Goal: Information Seeking & Learning: Learn about a topic

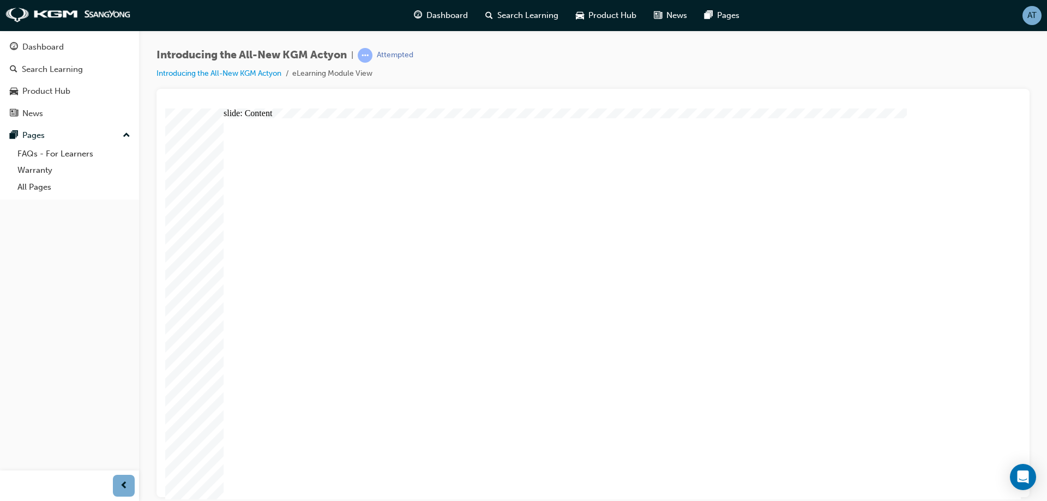
drag, startPoint x: 597, startPoint y: 297, endPoint x: 597, endPoint y: 309, distance: 12.5
click at [995, 335] on div "slide: Content Rectangle WELCOME TO ACTYON arrow_white.png arrow_white.png play…" at bounding box center [592, 303] width 855 height 391
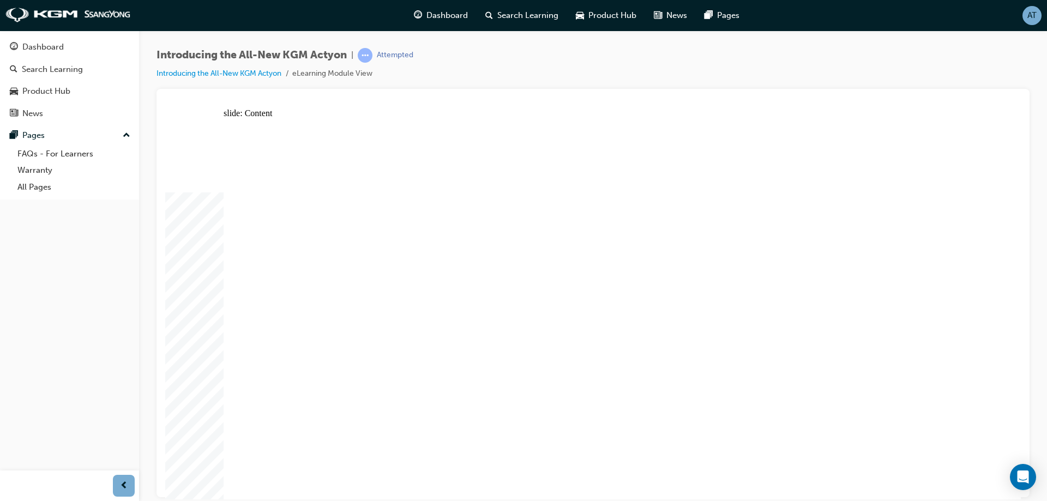
drag, startPoint x: 599, startPoint y: 219, endPoint x: 621, endPoint y: 204, distance: 26.0
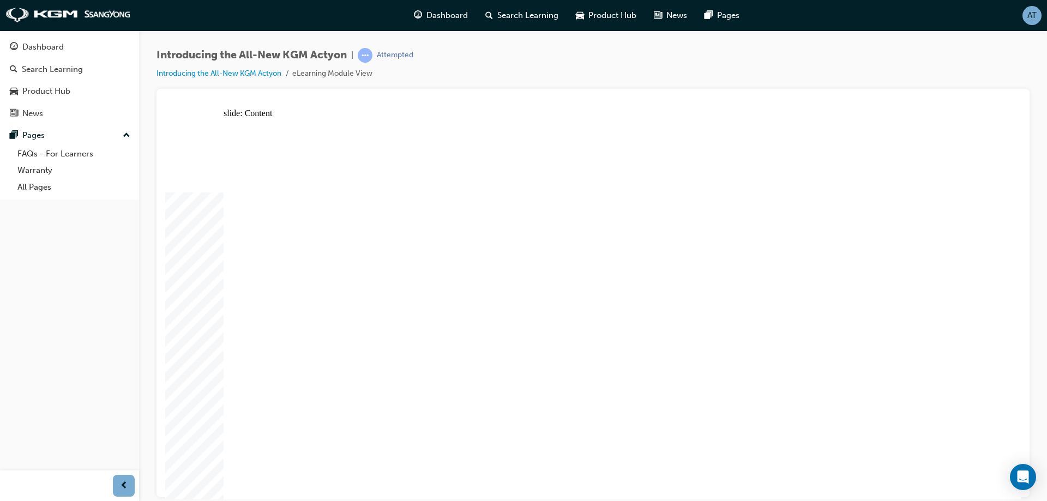
drag, startPoint x: 686, startPoint y: 400, endPoint x: 814, endPoint y: 379, distance: 129.7
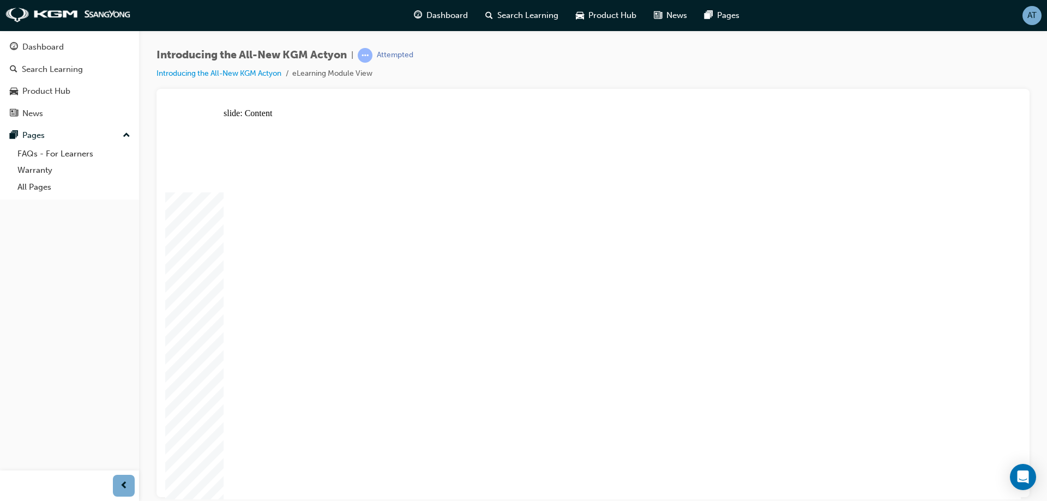
drag, startPoint x: 318, startPoint y: 288, endPoint x: 347, endPoint y: 262, distance: 39.0
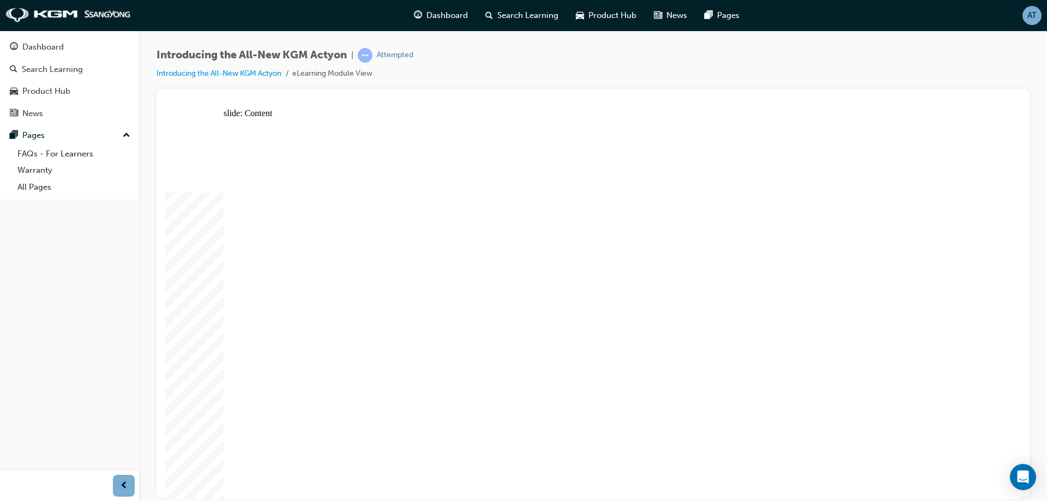
drag, startPoint x: 536, startPoint y: 176, endPoint x: 584, endPoint y: 178, distance: 48.1
drag, startPoint x: 539, startPoint y: 168, endPoint x: 622, endPoint y: 209, distance: 92.9
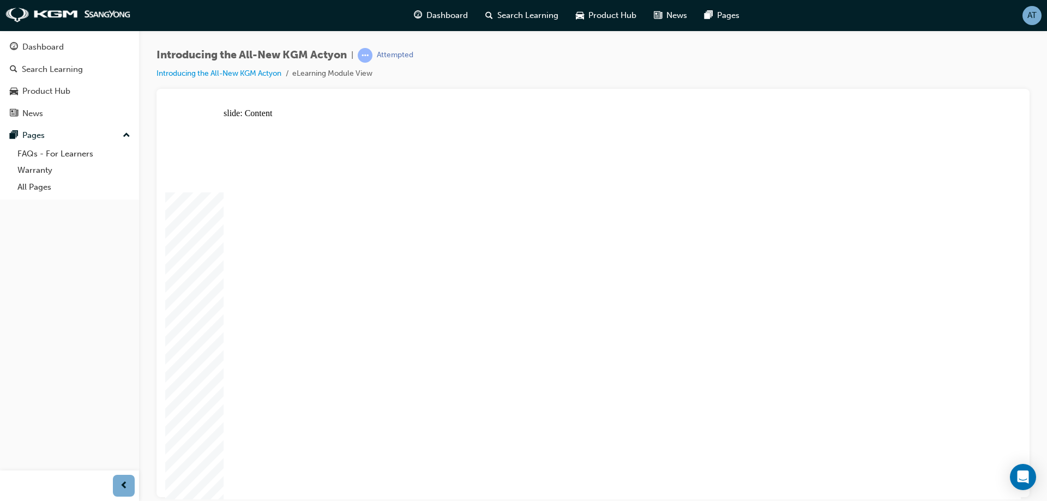
drag, startPoint x: 327, startPoint y: 283, endPoint x: 365, endPoint y: 237, distance: 60.0
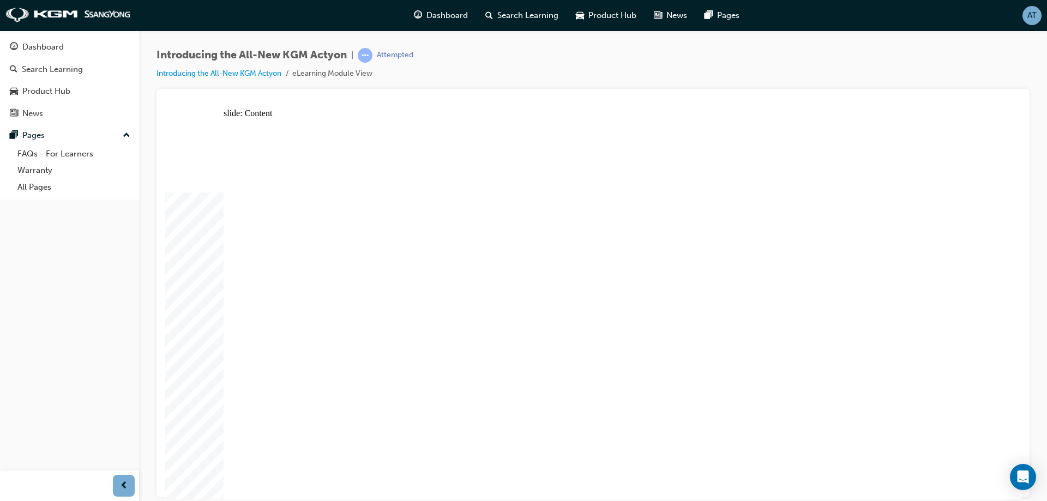
drag, startPoint x: 509, startPoint y: 240, endPoint x: 690, endPoint y: 234, distance: 180.5
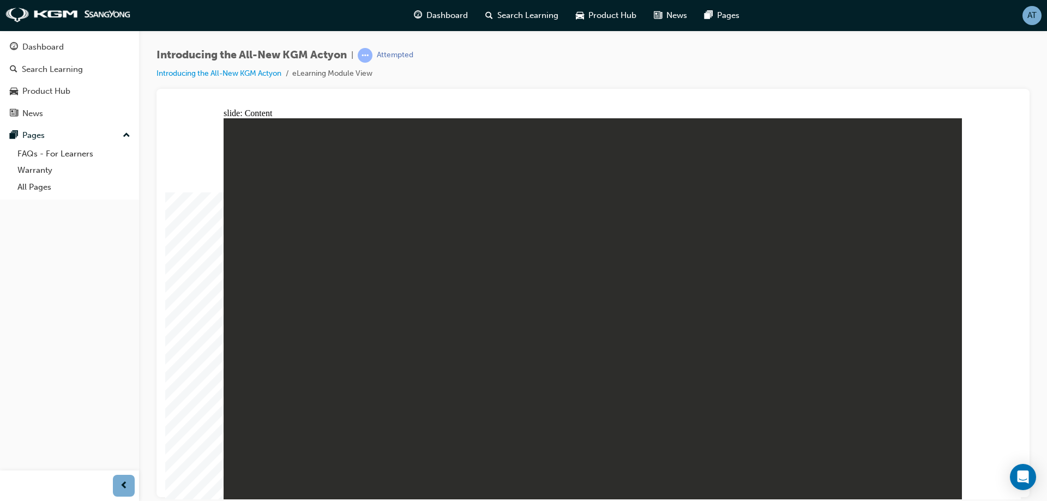
drag, startPoint x: 922, startPoint y: 130, endPoint x: 924, endPoint y: 136, distance: 6.7
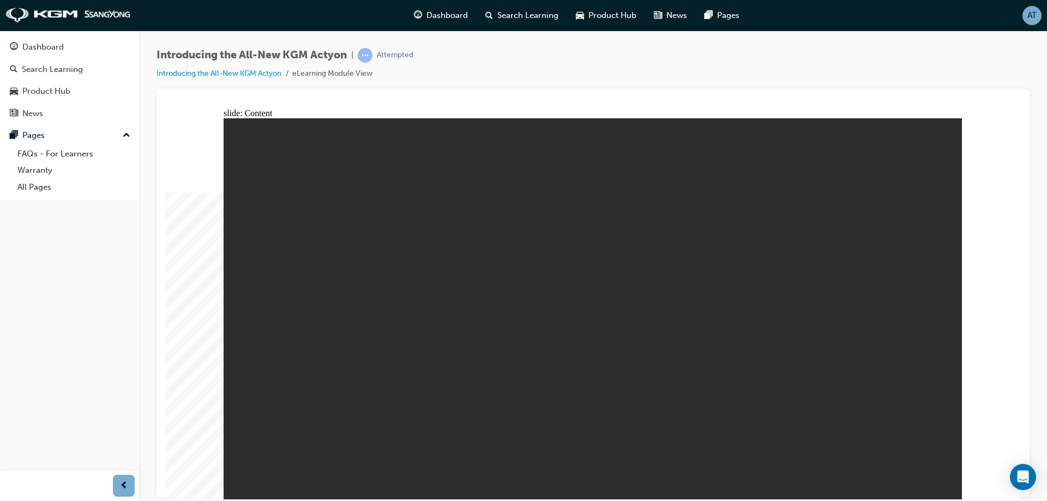
drag, startPoint x: 844, startPoint y: 223, endPoint x: 876, endPoint y: 205, distance: 35.9
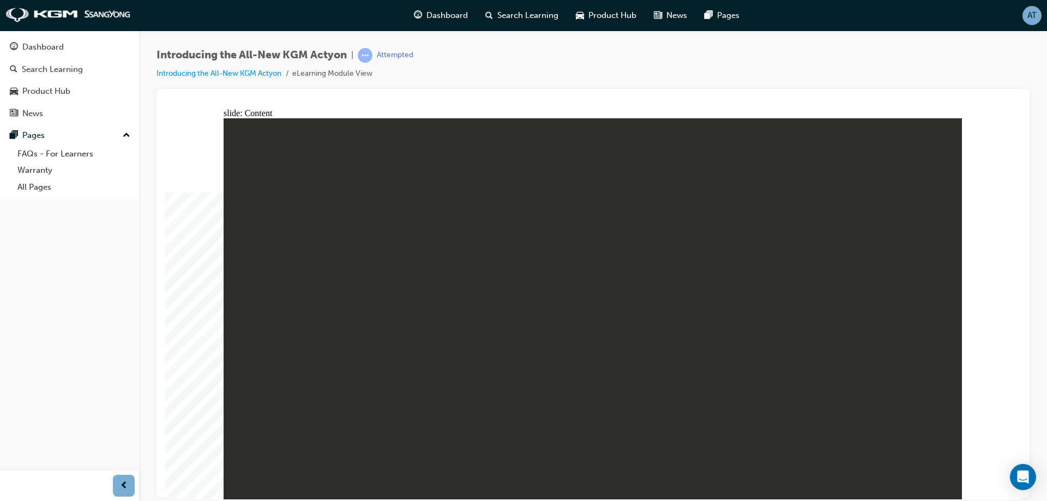
drag, startPoint x: 813, startPoint y: 351, endPoint x: 817, endPoint y: 339, distance: 12.8
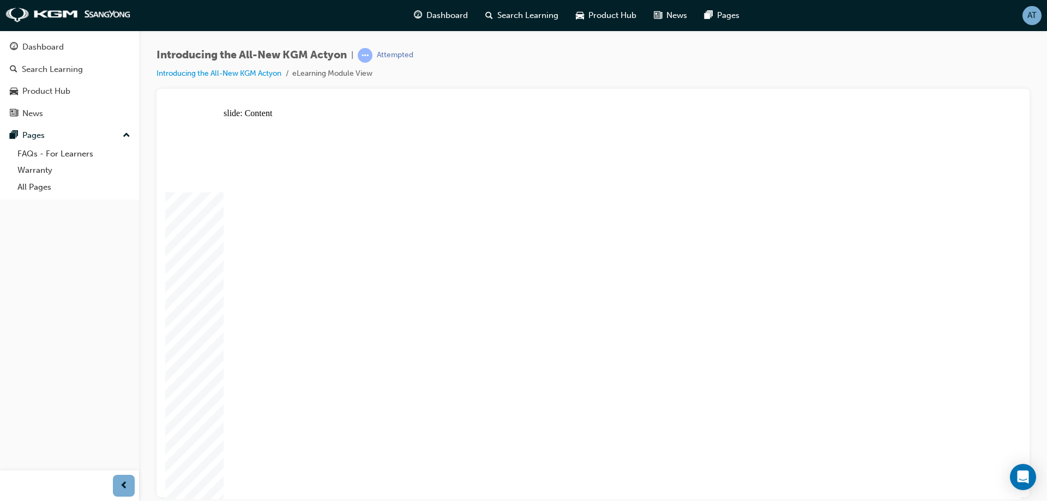
drag, startPoint x: 695, startPoint y: 192, endPoint x: 584, endPoint y: 175, distance: 112.0
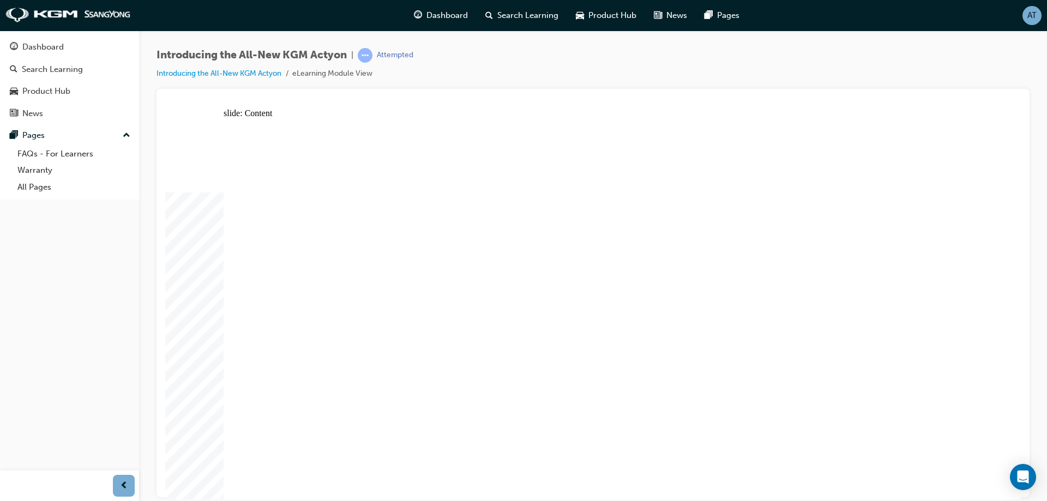
drag, startPoint x: 534, startPoint y: 474, endPoint x: 740, endPoint y: 426, distance: 211.5
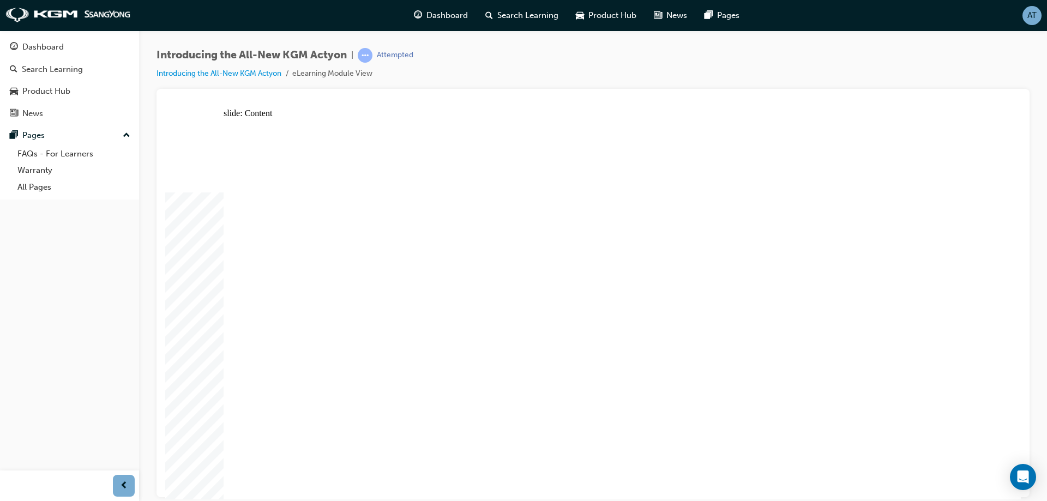
drag, startPoint x: 270, startPoint y: 457, endPoint x: 271, endPoint y: 449, distance: 8.8
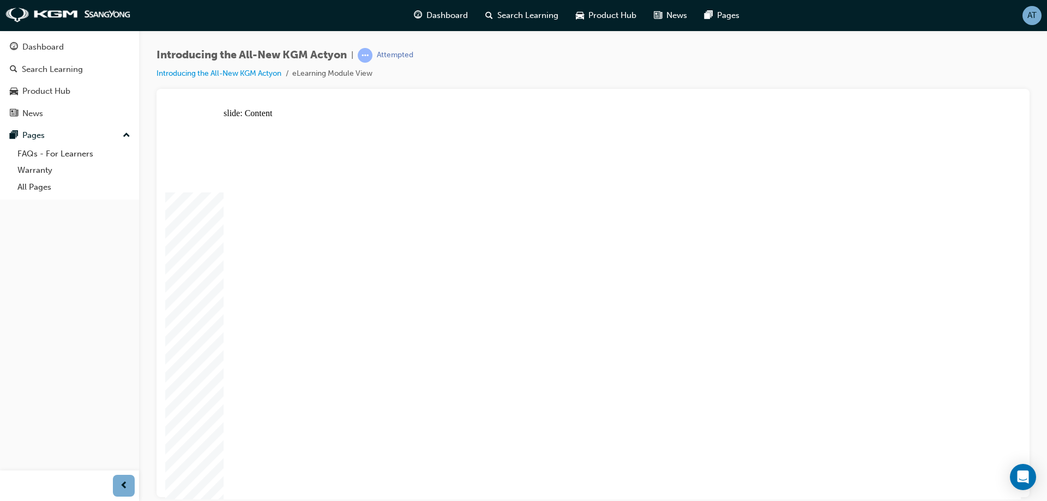
drag, startPoint x: 578, startPoint y: 268, endPoint x: 600, endPoint y: 268, distance: 22.4
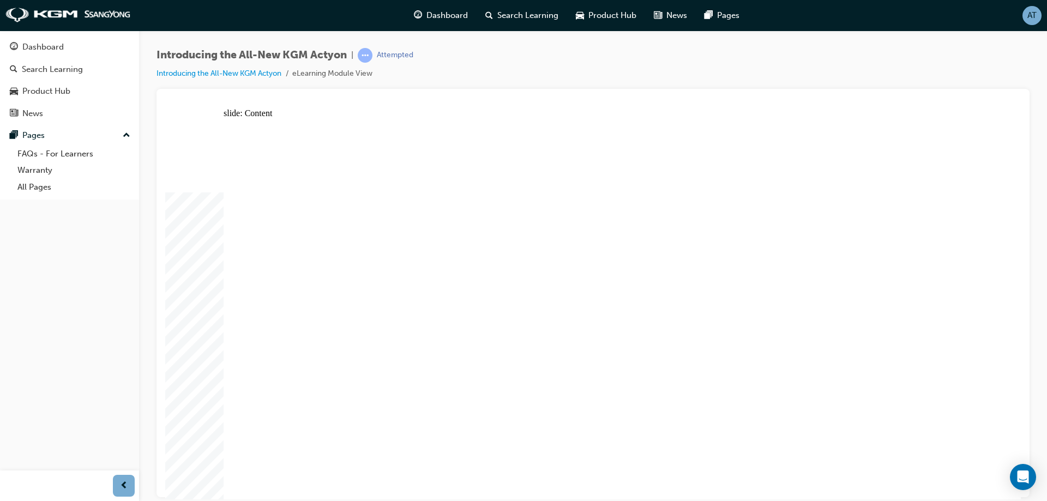
drag, startPoint x: 677, startPoint y: 194, endPoint x: 704, endPoint y: 214, distance: 33.6
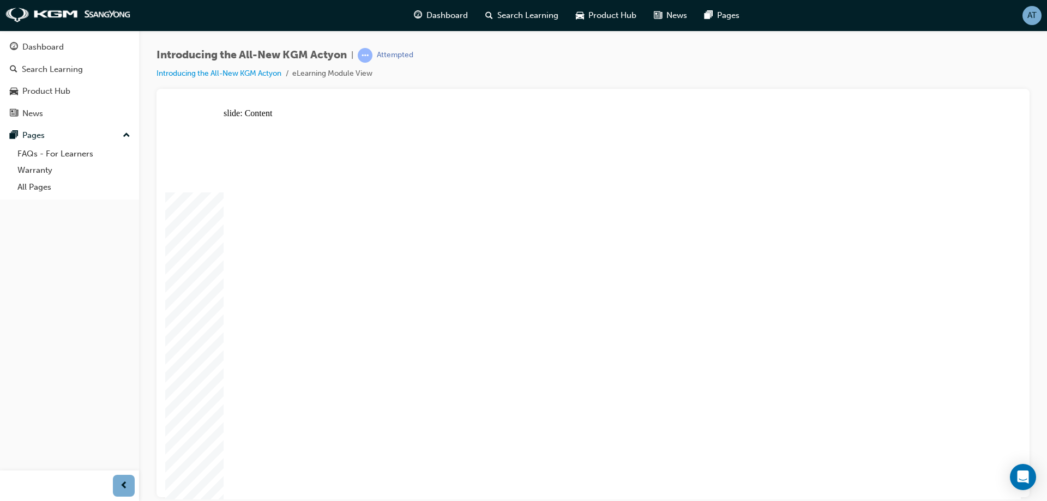
drag, startPoint x: 848, startPoint y: 281, endPoint x: 848, endPoint y: 297, distance: 15.8
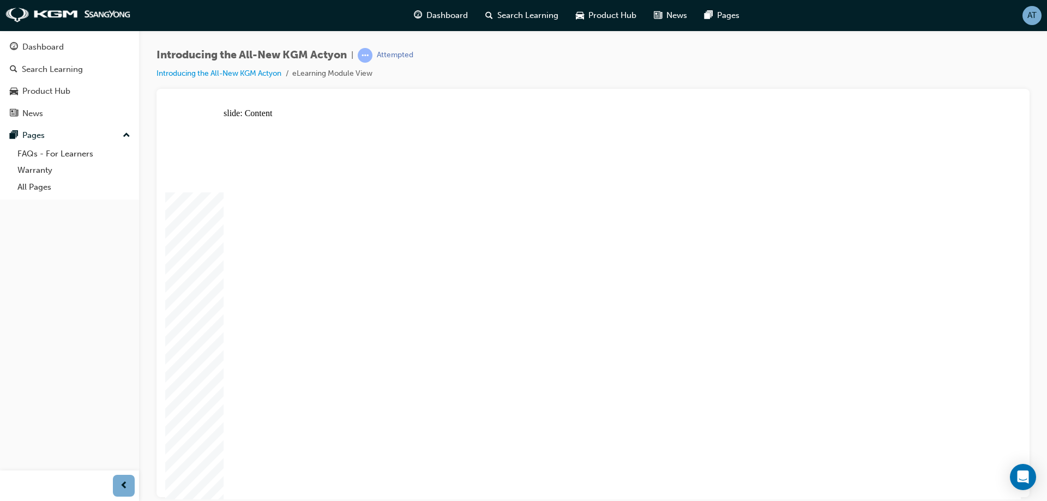
drag, startPoint x: 494, startPoint y: 342, endPoint x: 494, endPoint y: 315, distance: 26.7
drag, startPoint x: 602, startPoint y: 294, endPoint x: 612, endPoint y: 286, distance: 12.4
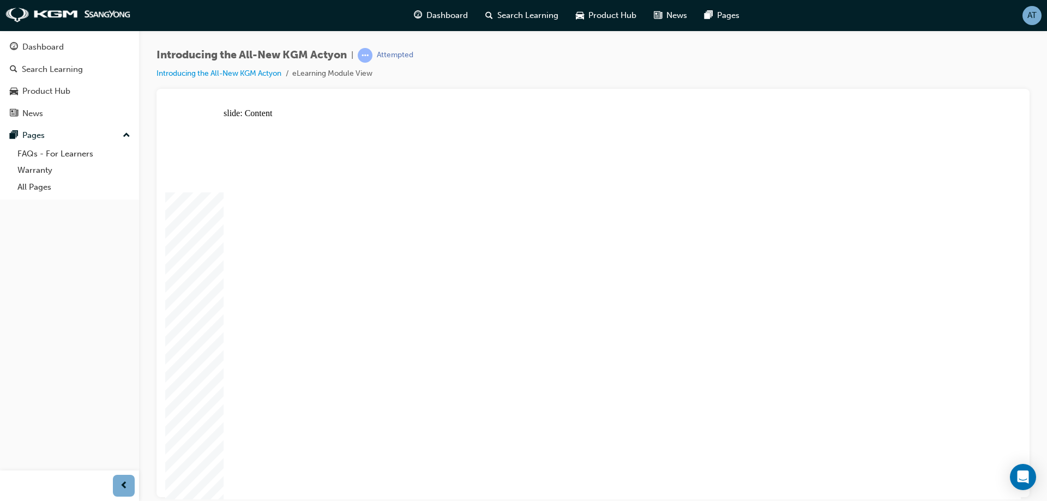
drag, startPoint x: 763, startPoint y: 273, endPoint x: 853, endPoint y: 406, distance: 160.4
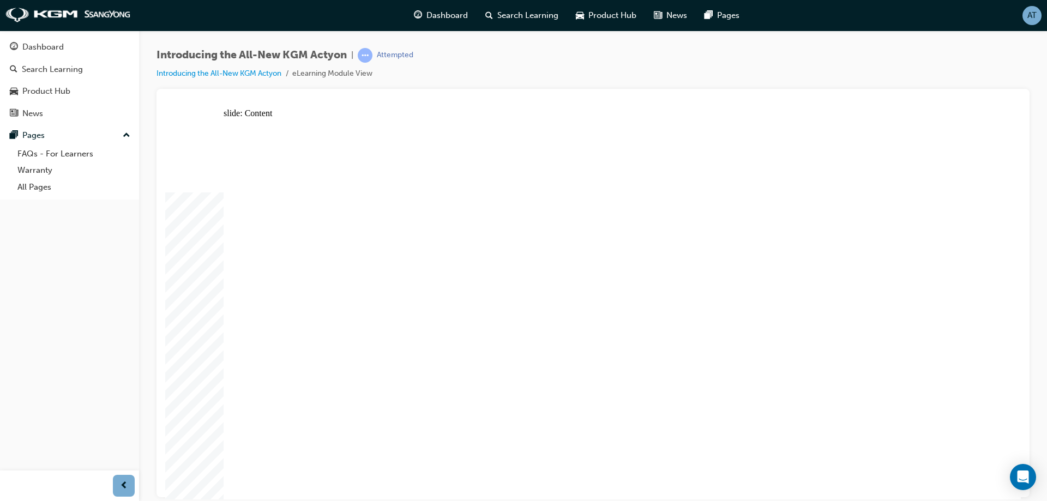
drag, startPoint x: 438, startPoint y: 439, endPoint x: 288, endPoint y: 423, distance: 151.4
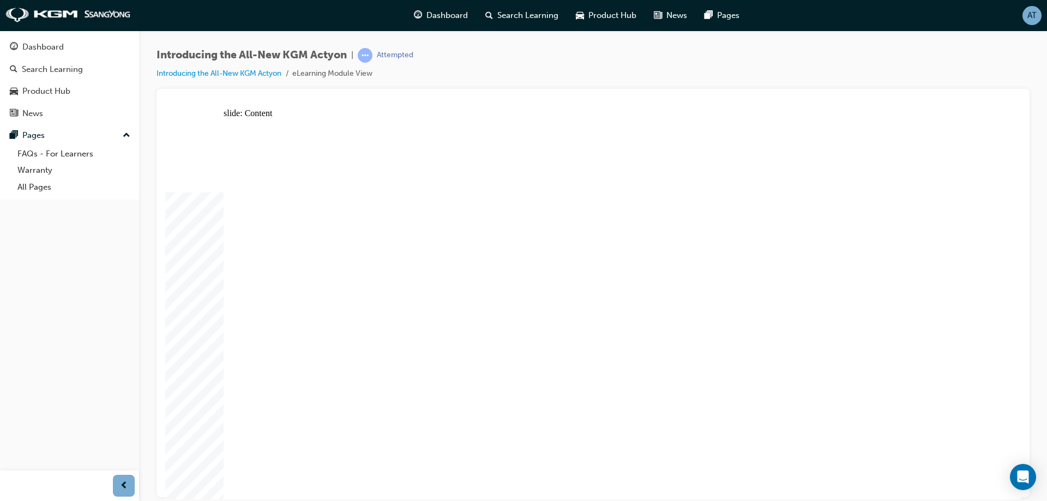
drag, startPoint x: 556, startPoint y: 170, endPoint x: 720, endPoint y: 152, distance: 165.6
drag, startPoint x: 722, startPoint y: 154, endPoint x: 723, endPoint y: 168, distance: 14.2
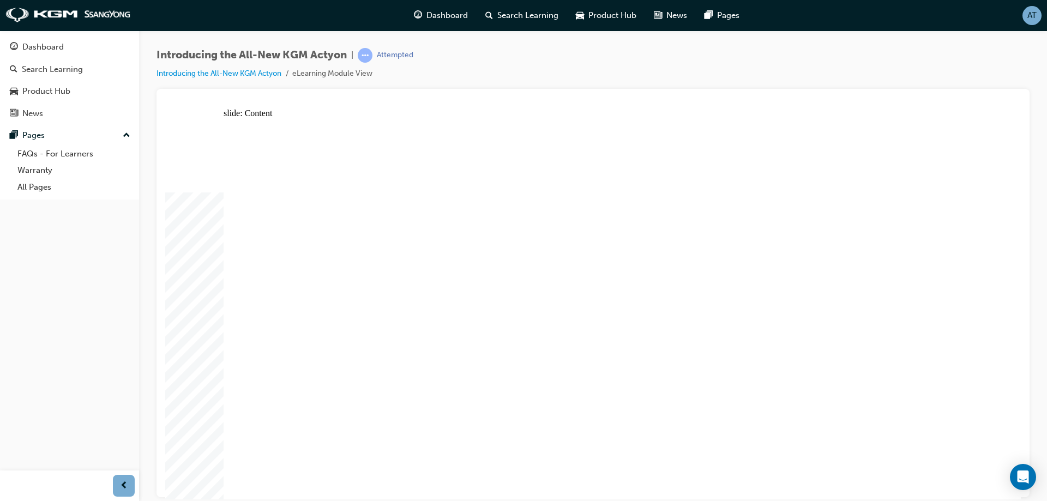
drag, startPoint x: 817, startPoint y: 254, endPoint x: 835, endPoint y: 283, distance: 34.3
drag, startPoint x: 433, startPoint y: 337, endPoint x: 256, endPoint y: 379, distance: 181.4
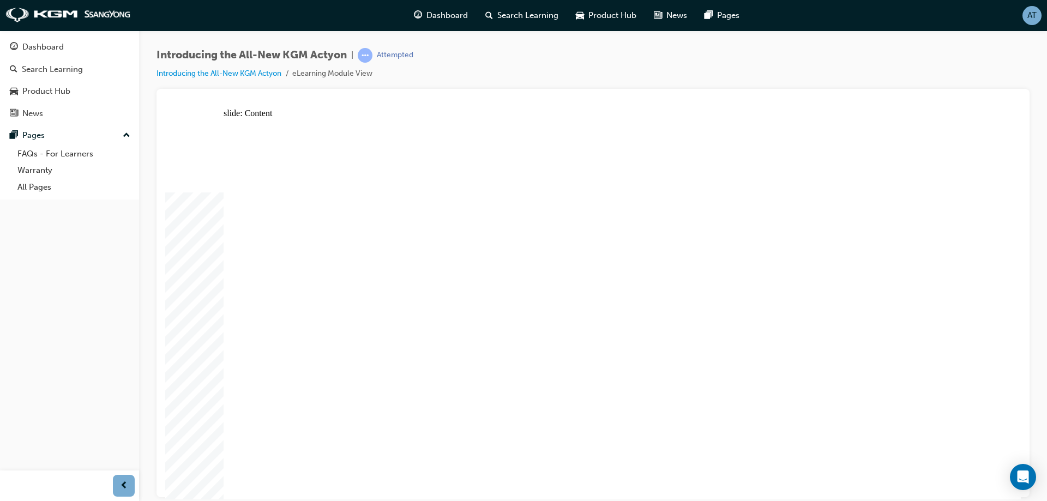
drag, startPoint x: 562, startPoint y: 367, endPoint x: 535, endPoint y: 371, distance: 26.4
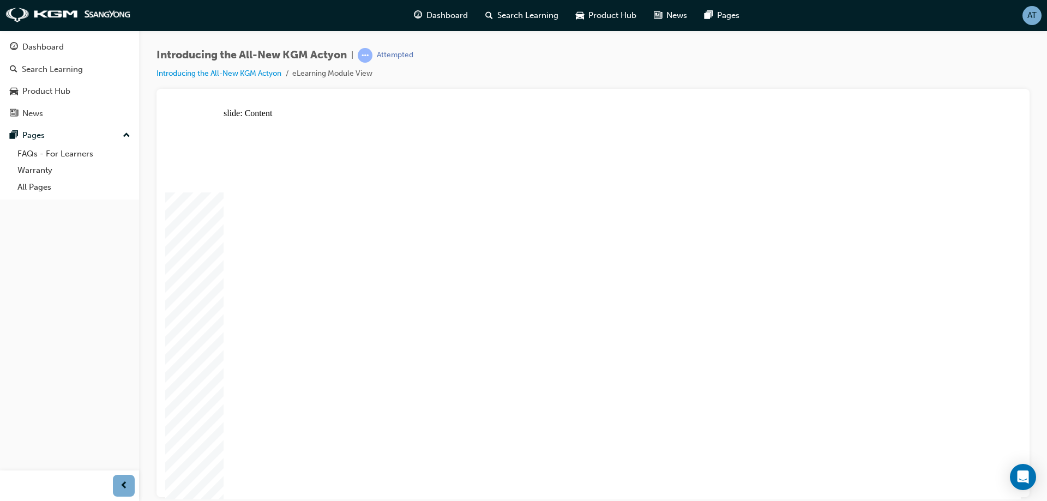
drag, startPoint x: 872, startPoint y: 269, endPoint x: 933, endPoint y: 156, distance: 128.6
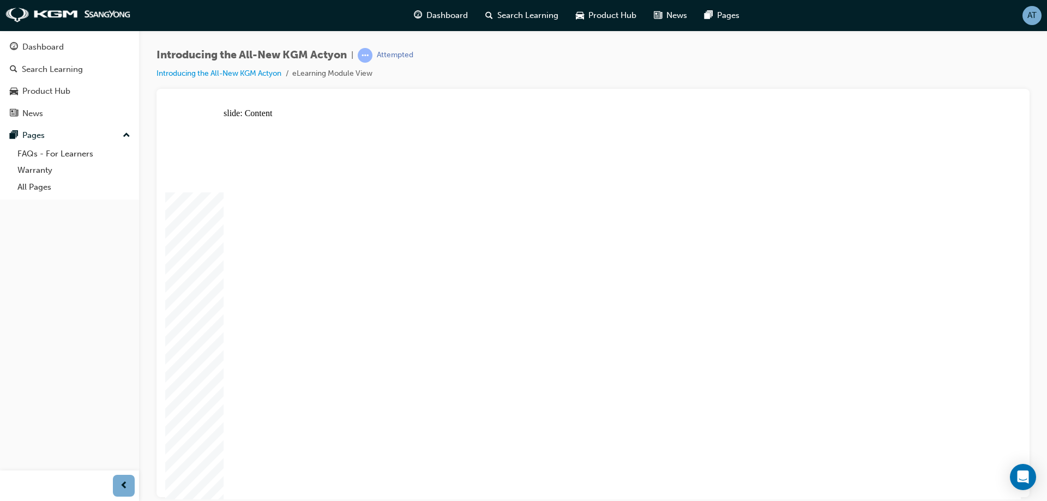
drag, startPoint x: 426, startPoint y: 189, endPoint x: 430, endPoint y: 178, distance: 11.0
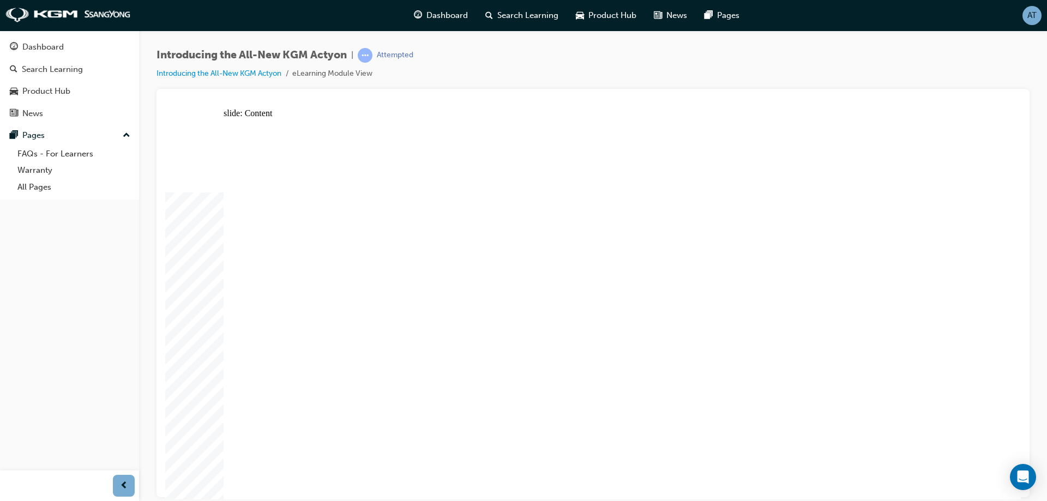
drag, startPoint x: 522, startPoint y: 392, endPoint x: 538, endPoint y: 390, distance: 16.0
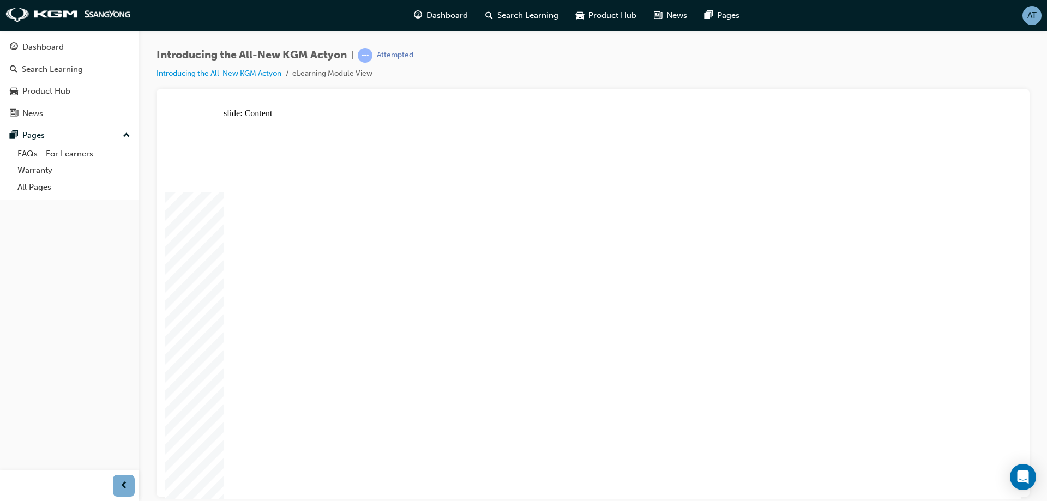
drag, startPoint x: 612, startPoint y: 122, endPoint x: 608, endPoint y: 127, distance: 6.7
drag, startPoint x: 607, startPoint y: 128, endPoint x: 605, endPoint y: 134, distance: 6.1
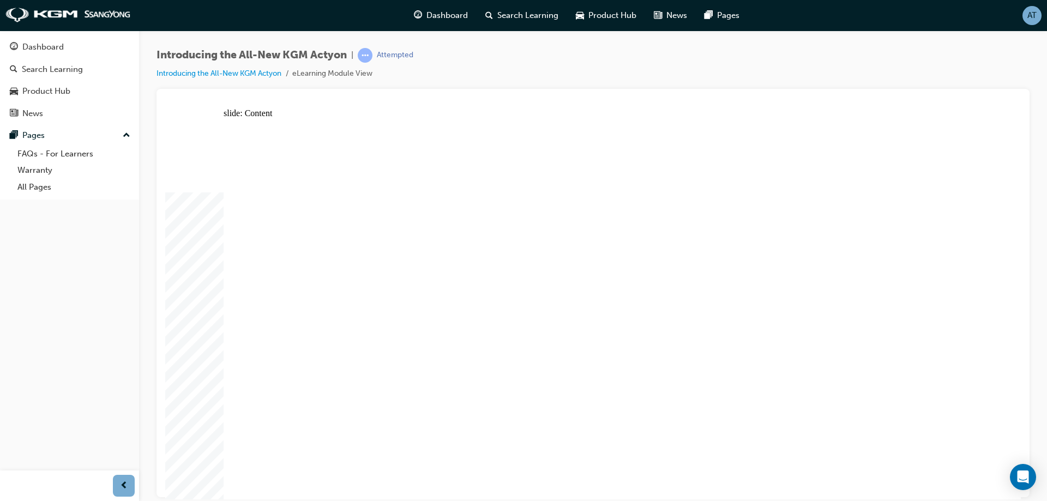
drag, startPoint x: 625, startPoint y: 381, endPoint x: 655, endPoint y: 385, distance: 30.3
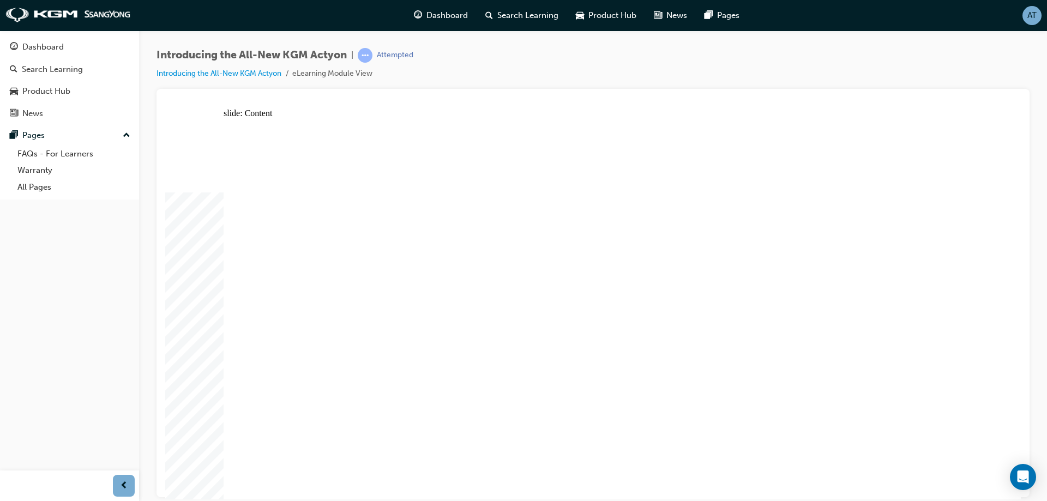
drag, startPoint x: 600, startPoint y: 423, endPoint x: 568, endPoint y: 413, distance: 33.6
drag, startPoint x: 568, startPoint y: 413, endPoint x: 521, endPoint y: 409, distance: 47.0
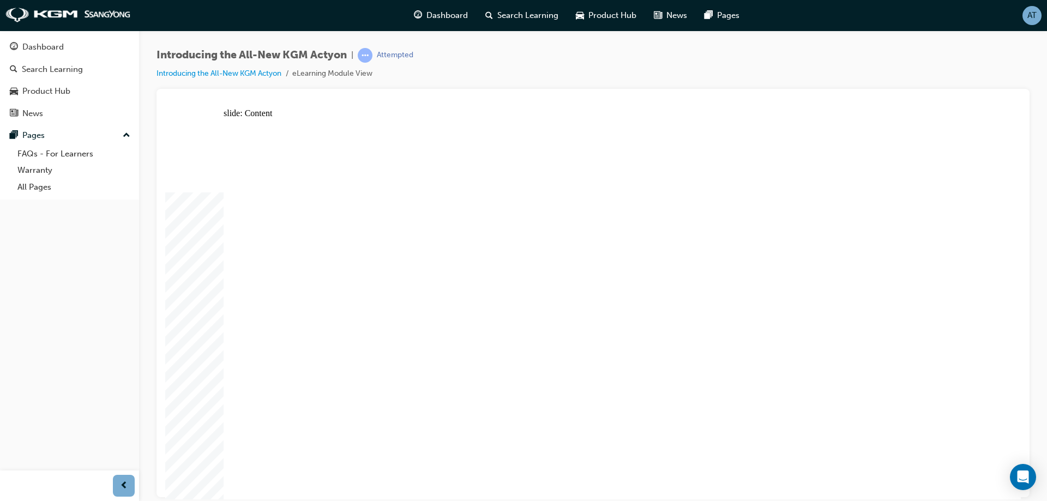
drag, startPoint x: 480, startPoint y: 411, endPoint x: 515, endPoint y: 436, distance: 42.8
drag, startPoint x: 515, startPoint y: 436, endPoint x: 575, endPoint y: 427, distance: 61.2
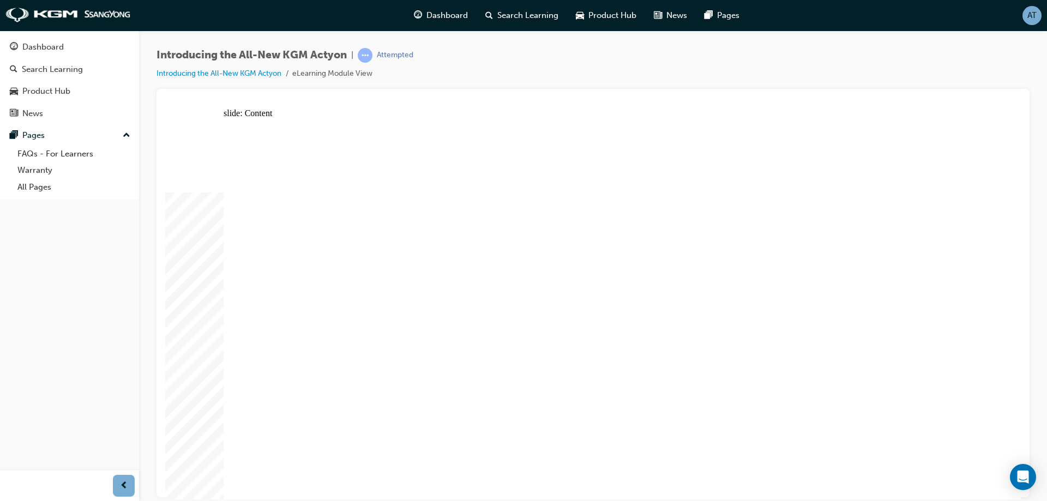
drag, startPoint x: 751, startPoint y: 342, endPoint x: 777, endPoint y: 325, distance: 31.2
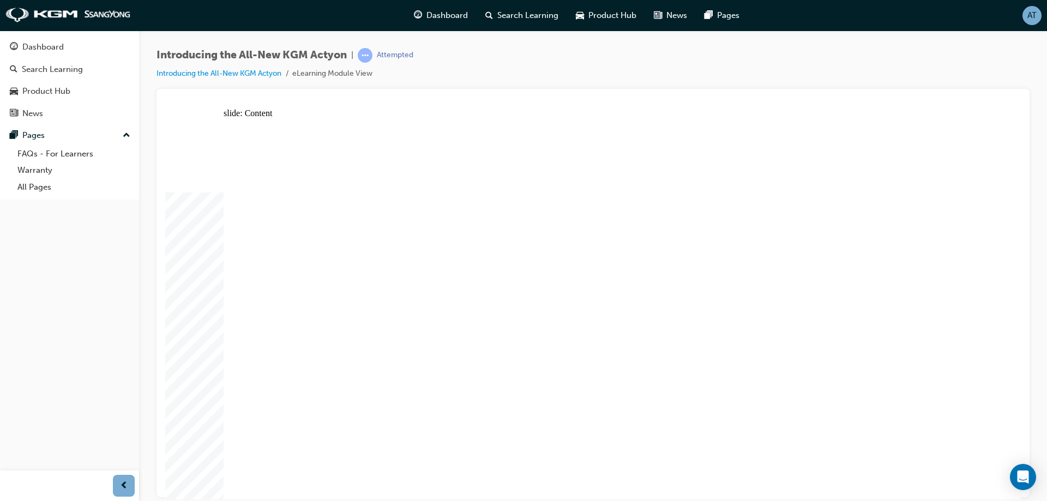
drag, startPoint x: 941, startPoint y: 125, endPoint x: 940, endPoint y: 136, distance: 11.5
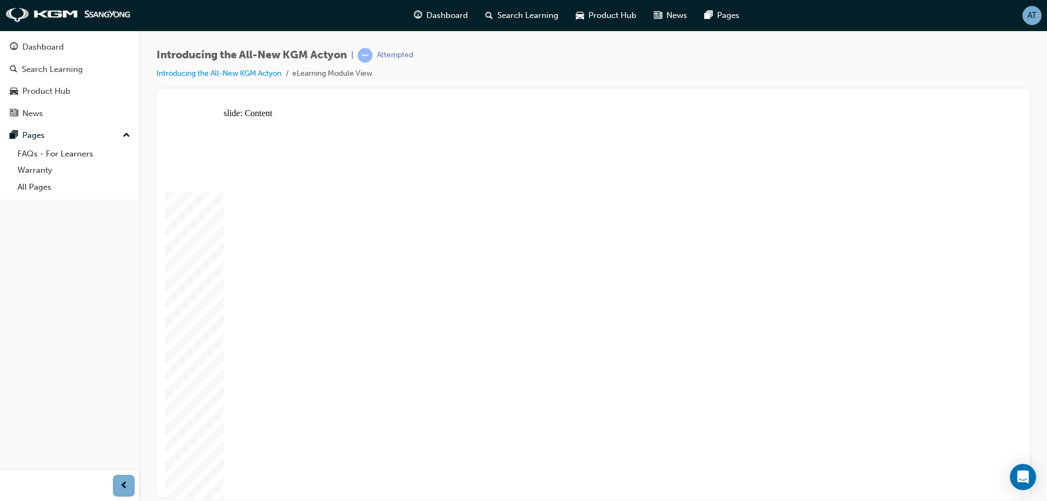
drag, startPoint x: 915, startPoint y: 155, endPoint x: 911, endPoint y: 149, distance: 7.6
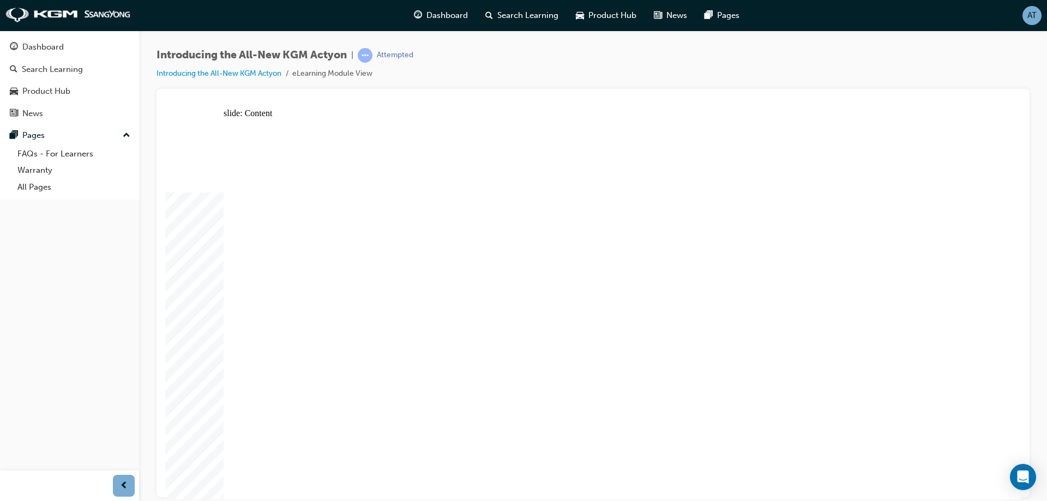
drag, startPoint x: 976, startPoint y: 206, endPoint x: 960, endPoint y: 155, distance: 53.1
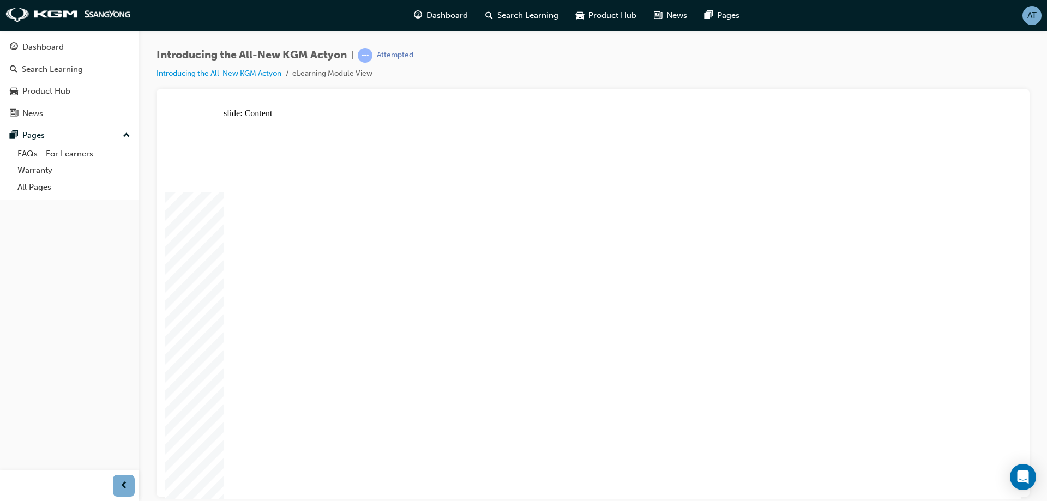
drag, startPoint x: 552, startPoint y: 252, endPoint x: 556, endPoint y: 259, distance: 7.3
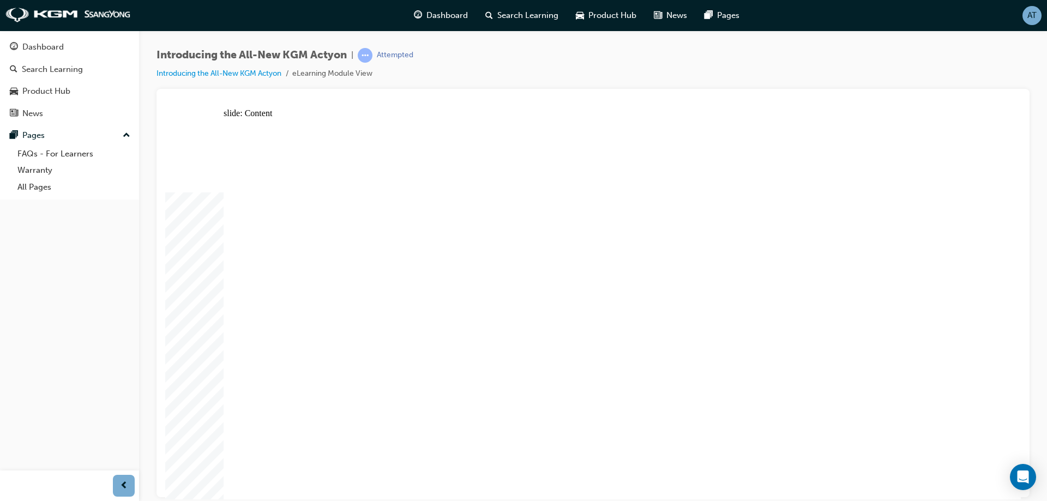
click at [965, 150] on div "slide: Content Rectangle 1 Rectangle 1 Rectangle SPECIFICATION arrow_white.png …" at bounding box center [592, 303] width 855 height 391
drag, startPoint x: 905, startPoint y: 229, endPoint x: 856, endPoint y: 186, distance: 64.9
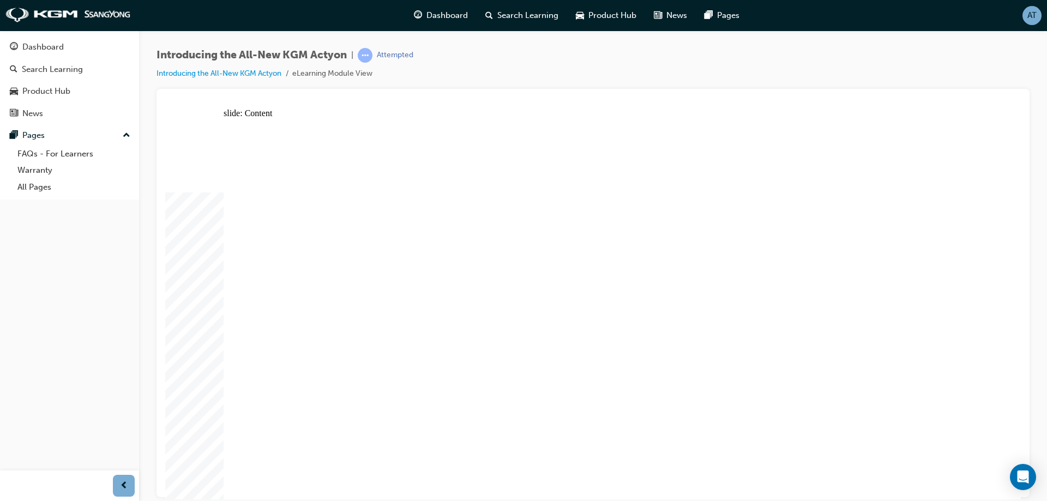
drag, startPoint x: 475, startPoint y: 213, endPoint x: 388, endPoint y: 219, distance: 88.0
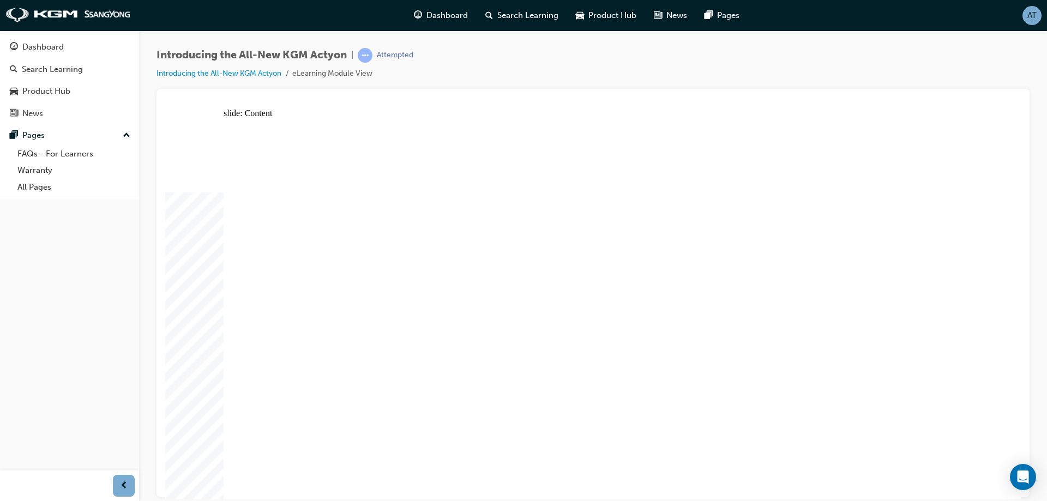
drag, startPoint x: 916, startPoint y: 148, endPoint x: 922, endPoint y: 155, distance: 9.3
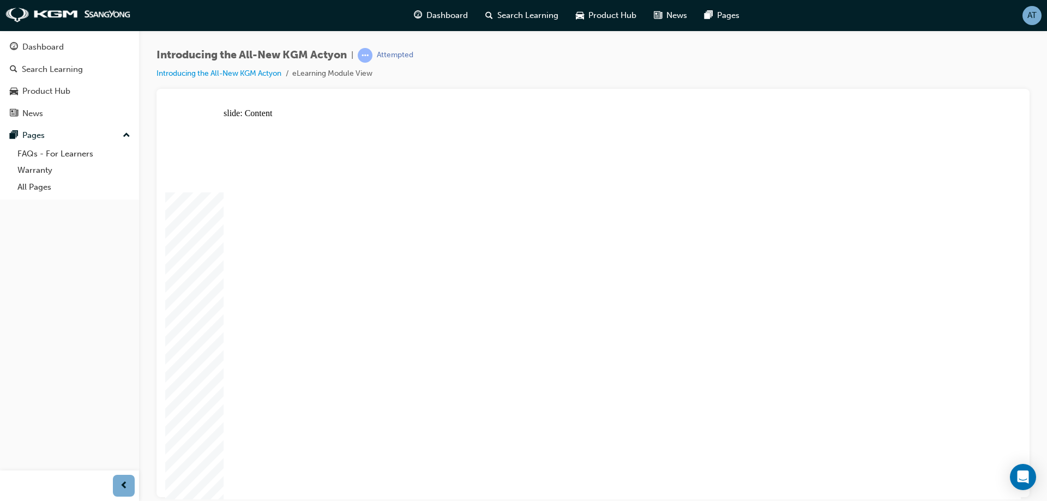
radio input "true"
drag, startPoint x: 583, startPoint y: 364, endPoint x: 692, endPoint y: 255, distance: 154.6
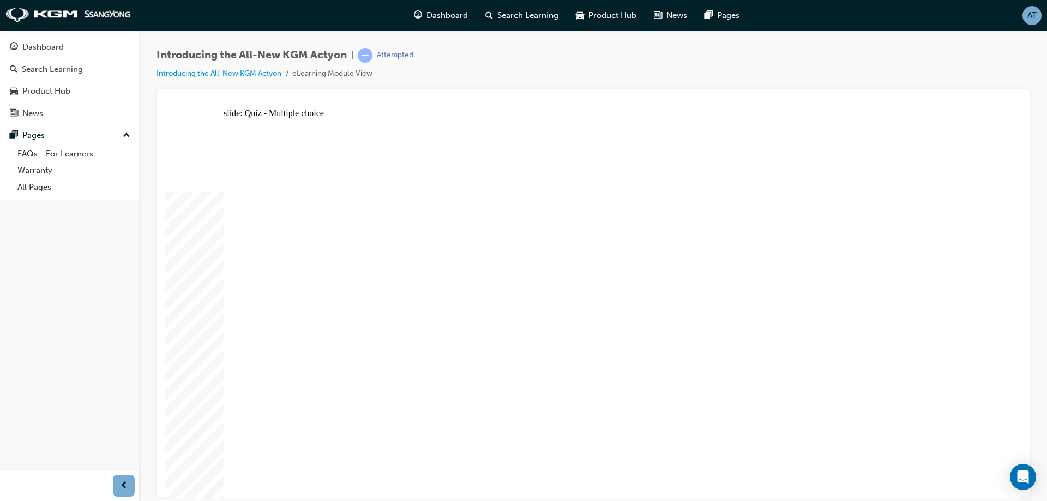
radio input "true"
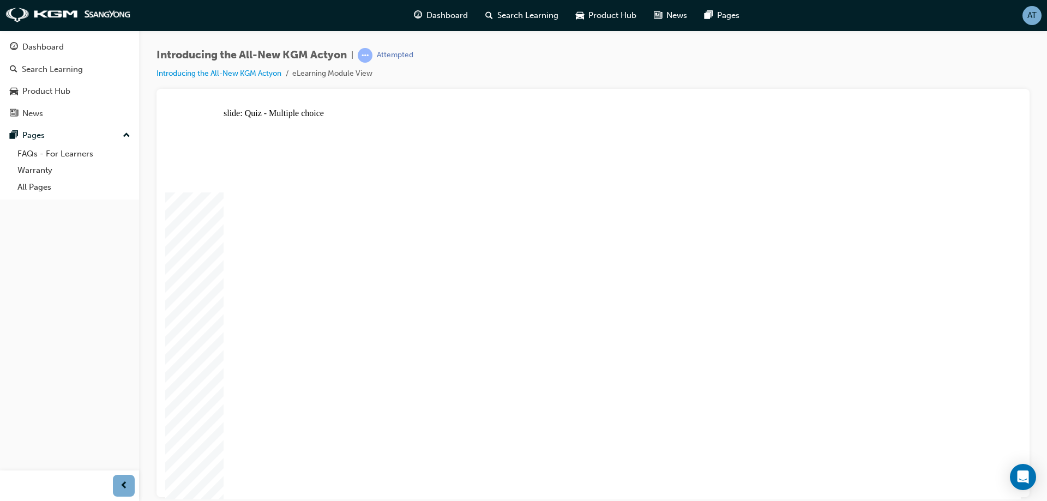
radio input "true"
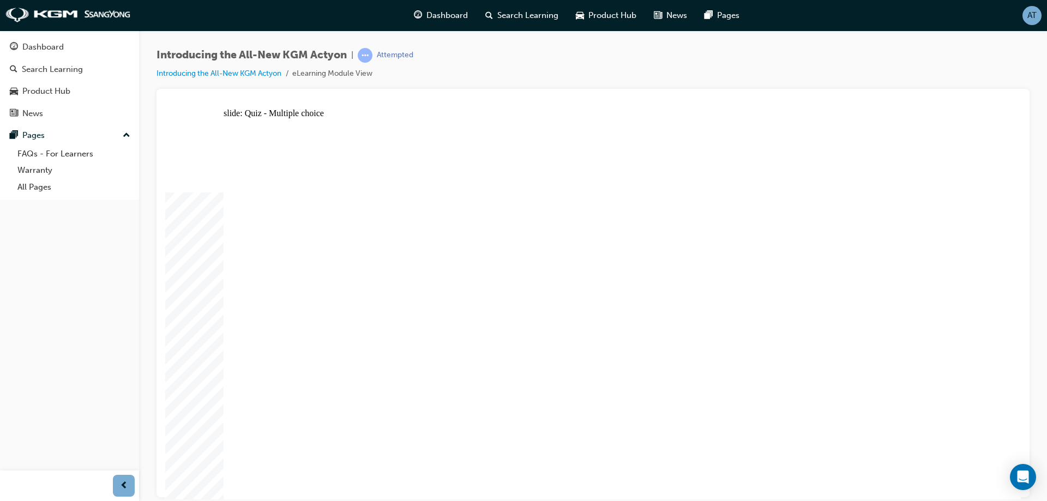
radio input "true"
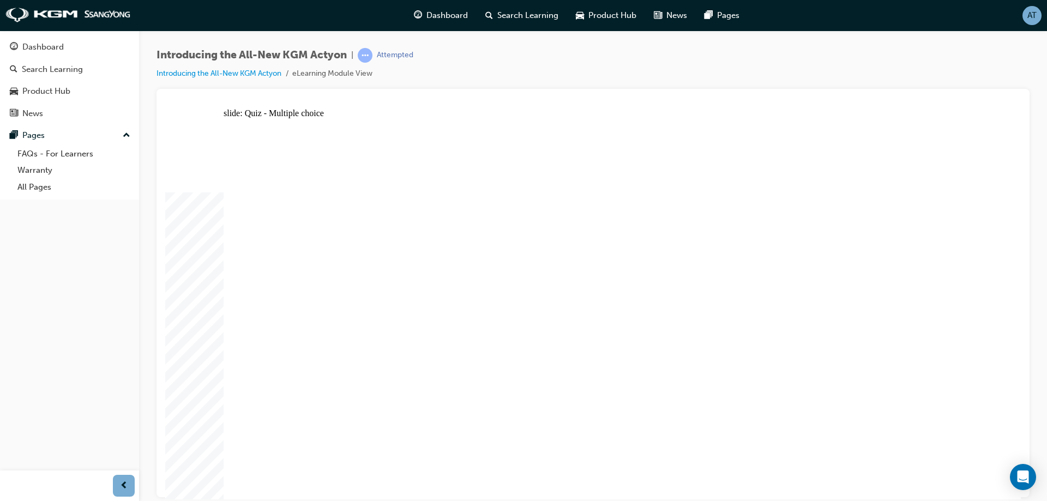
radio input "true"
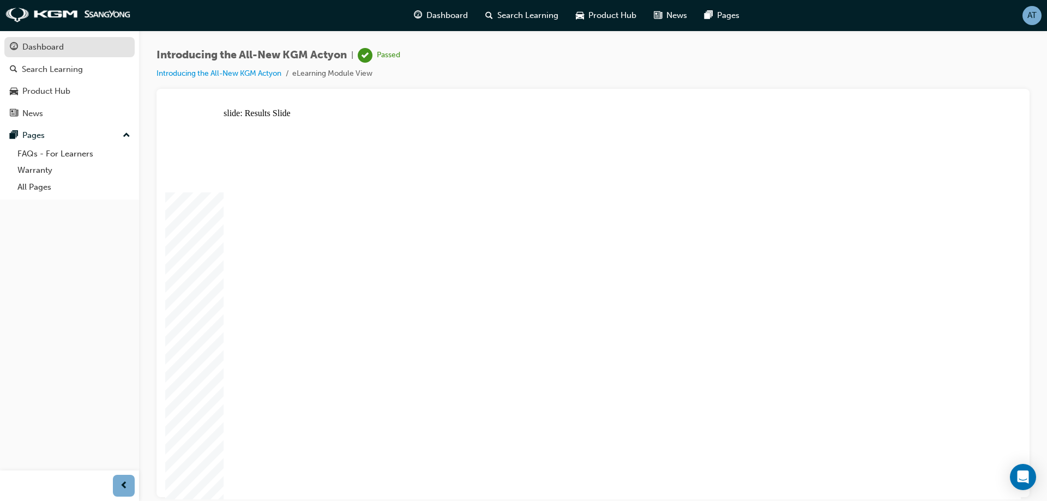
click at [55, 51] on div "Dashboard" at bounding box center [42, 47] width 41 height 13
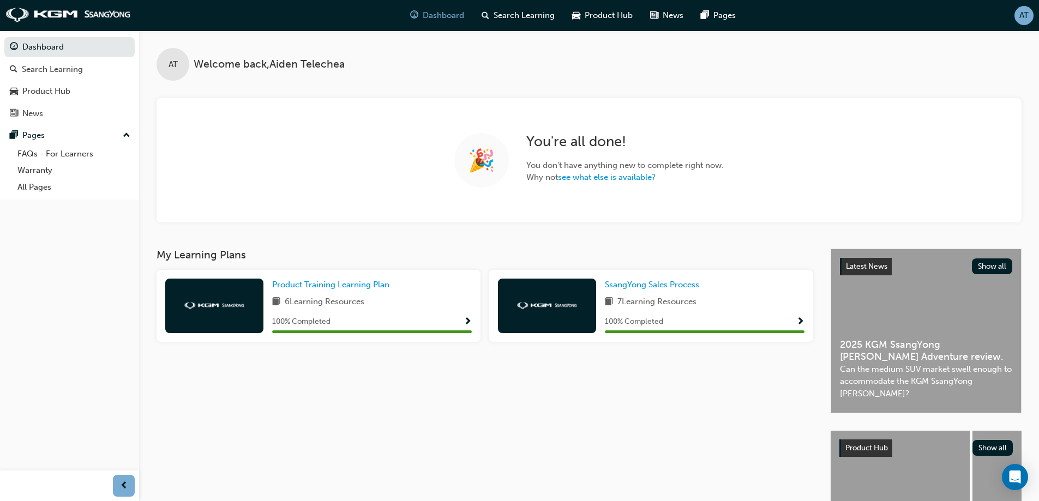
click at [520, 85] on div "AT Welcome back , Aiden Telechea 🎉 You ' re all done! You don ' t have anything…" at bounding box center [589, 127] width 900 height 192
